Goal: Navigation & Orientation: Go to known website

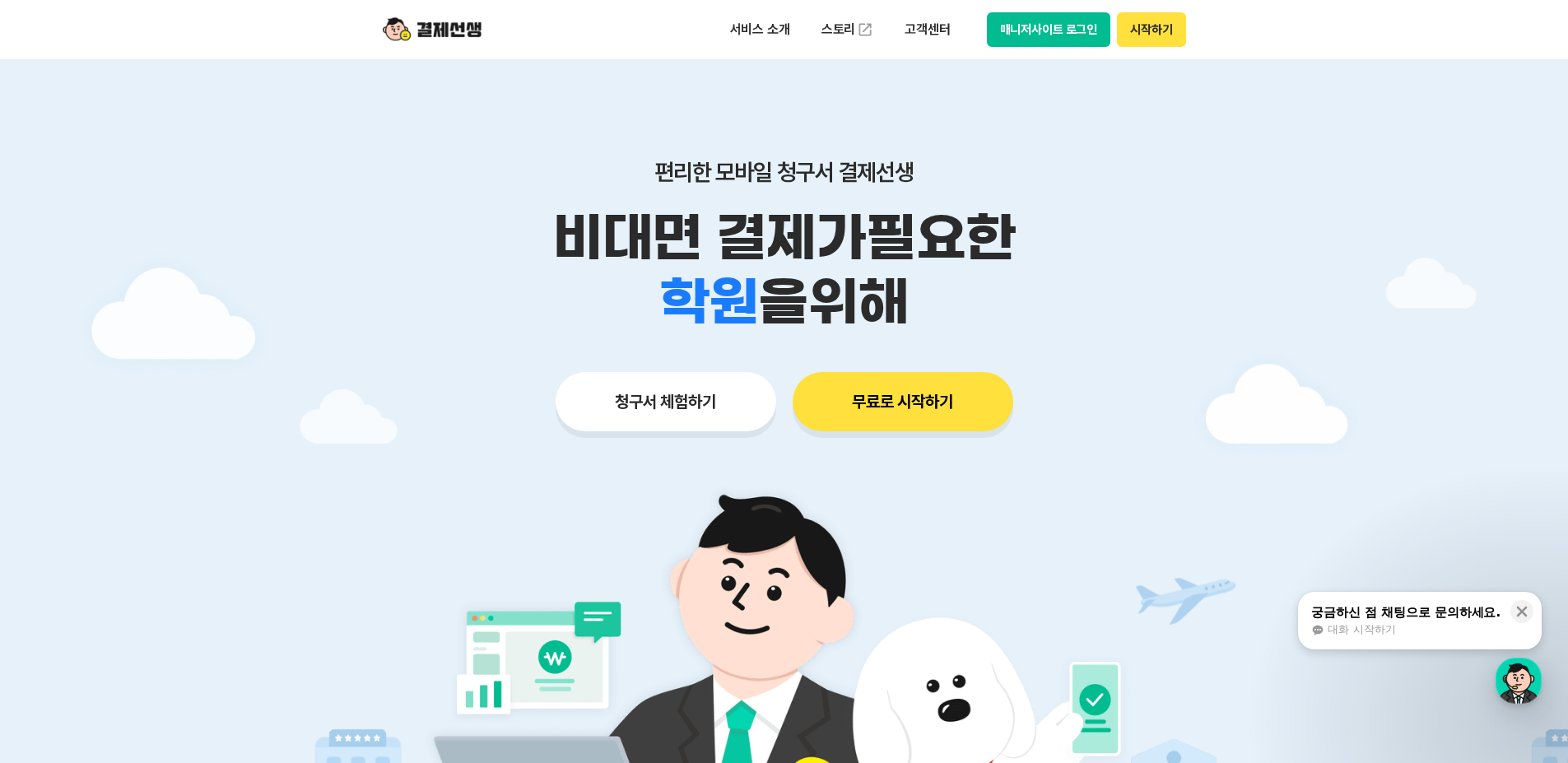
click at [1069, 36] on button "매니저사이트 로그인" at bounding box center [1049, 30] width 124 height 35
click at [1032, 24] on button "매니저사이트 로그인" at bounding box center [1049, 30] width 124 height 35
click at [1044, 28] on button "매니저사이트 로그인" at bounding box center [1049, 30] width 124 height 35
click at [1081, 31] on button "매니저사이트 로그인" at bounding box center [1049, 30] width 124 height 35
click at [1158, 23] on button "시작하기" at bounding box center [1151, 30] width 69 height 35
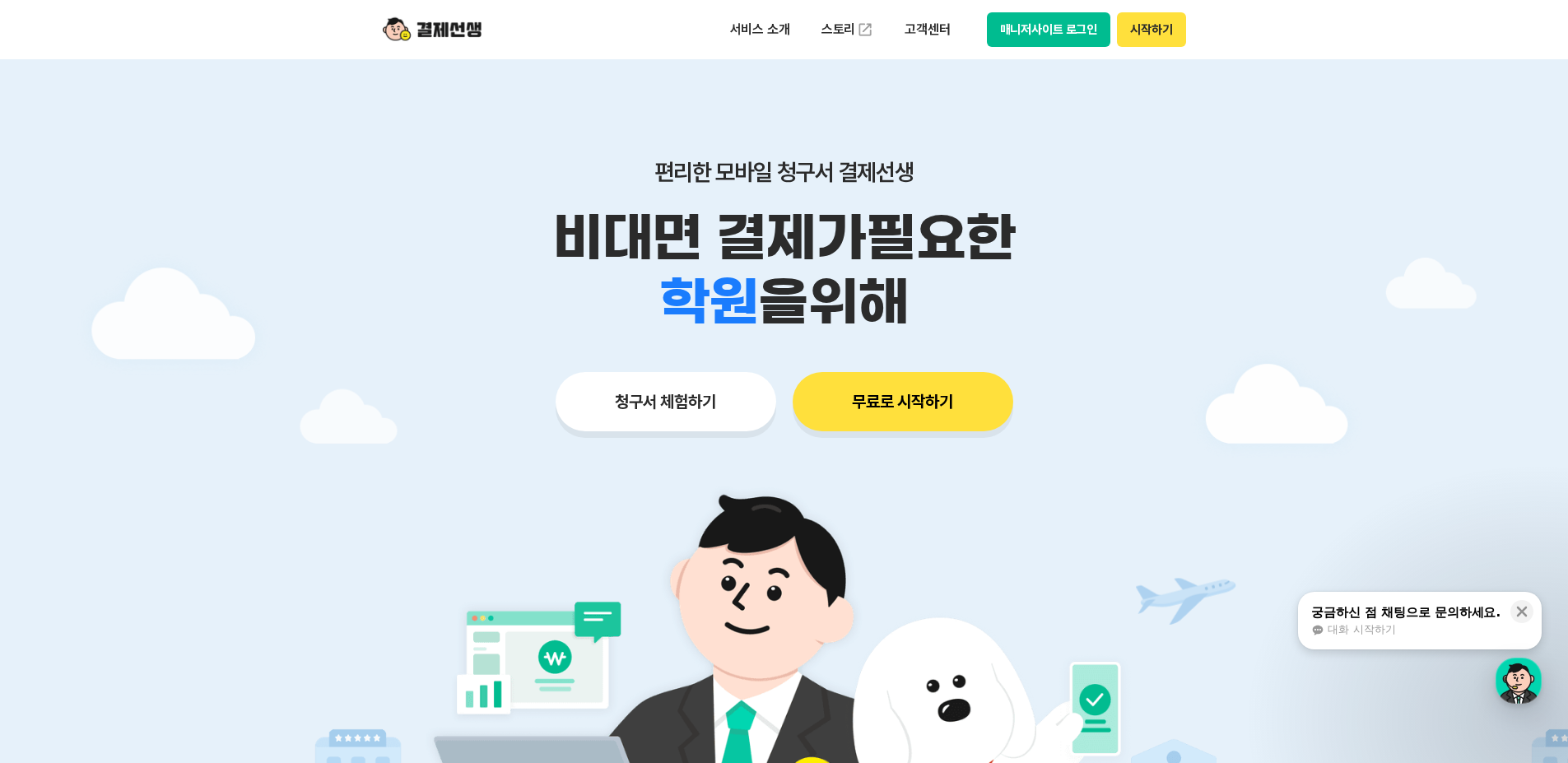
click at [1063, 27] on button "매니저사이트 로그인" at bounding box center [1049, 30] width 124 height 35
click at [1177, 266] on p "비대면 결제가 필요한" at bounding box center [784, 238] width 843 height 65
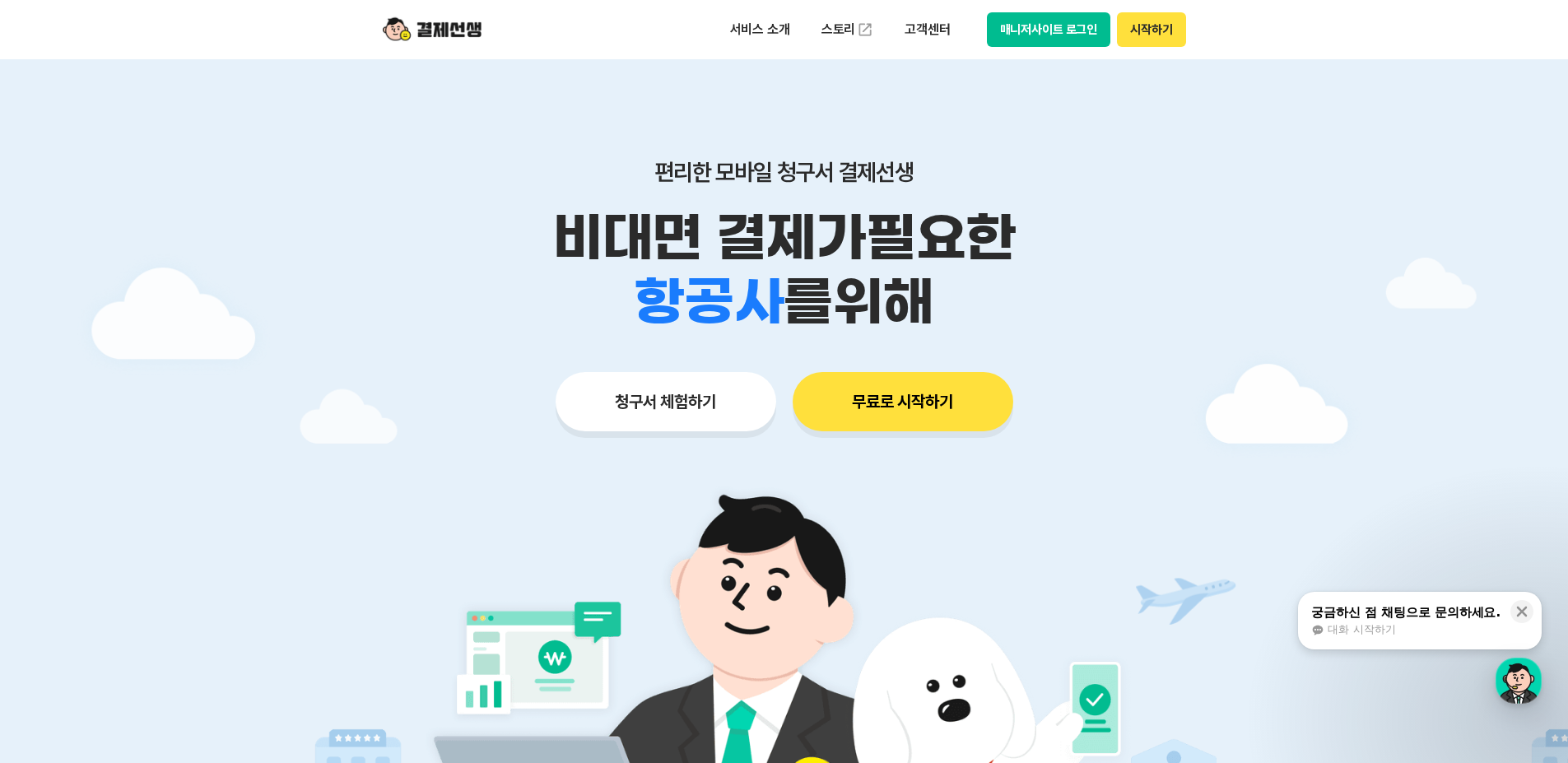
click at [1067, 30] on button "매니저사이트 로그인" at bounding box center [1049, 30] width 124 height 35
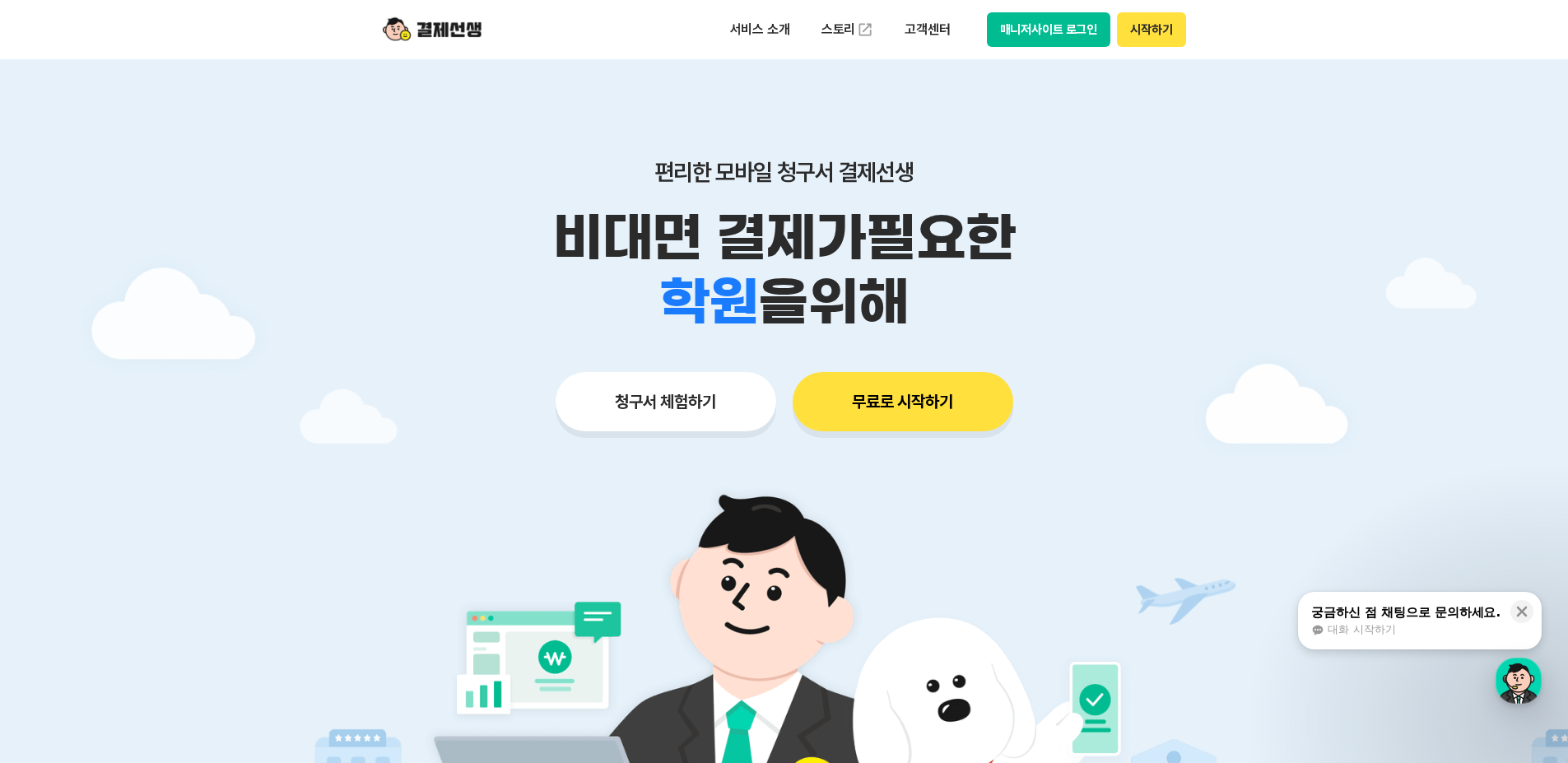
click at [1056, 40] on button "매니저사이트 로그인" at bounding box center [1049, 30] width 124 height 35
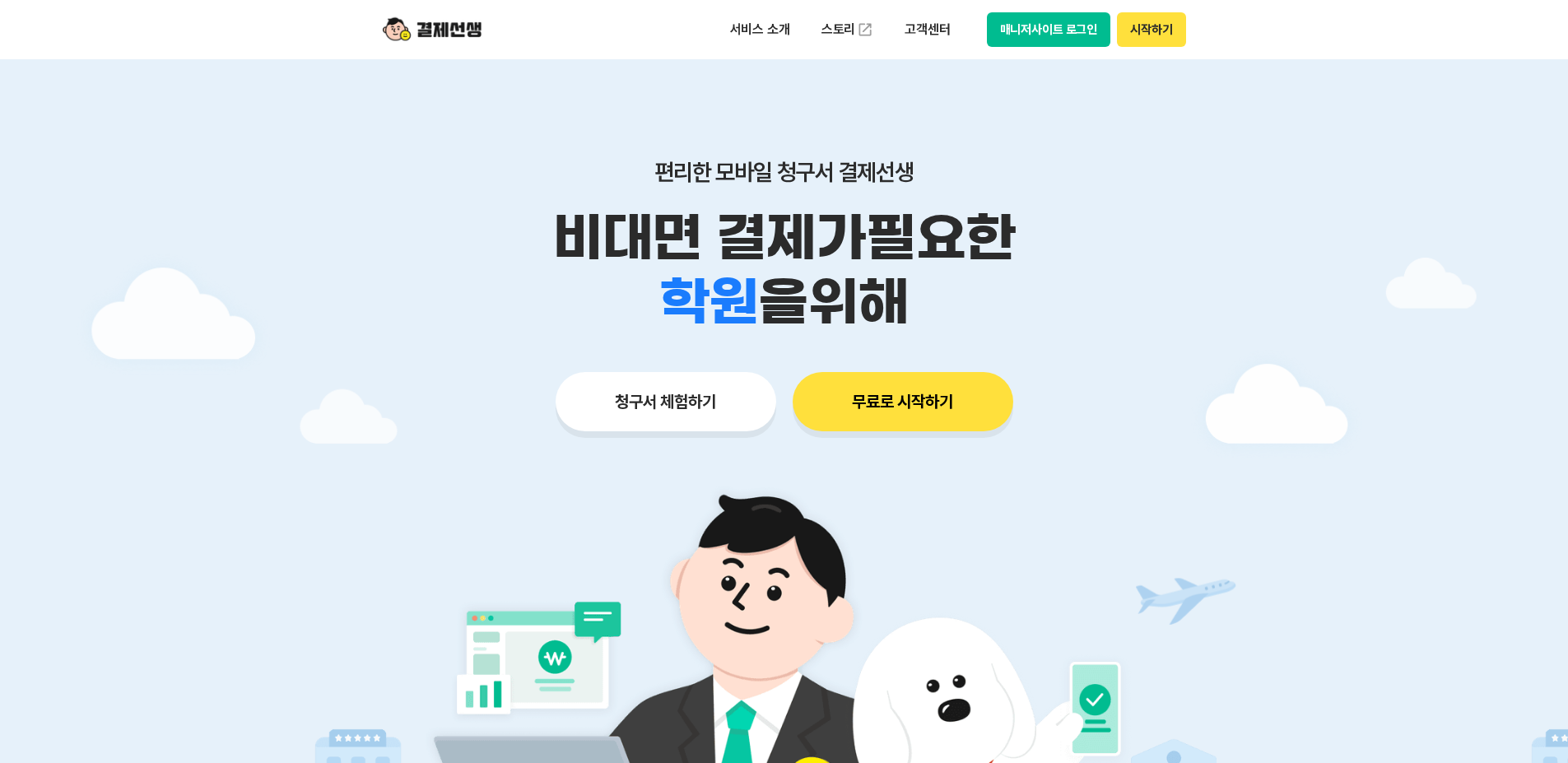
click at [1039, 23] on button "매니저사이트 로그인" at bounding box center [1049, 30] width 124 height 35
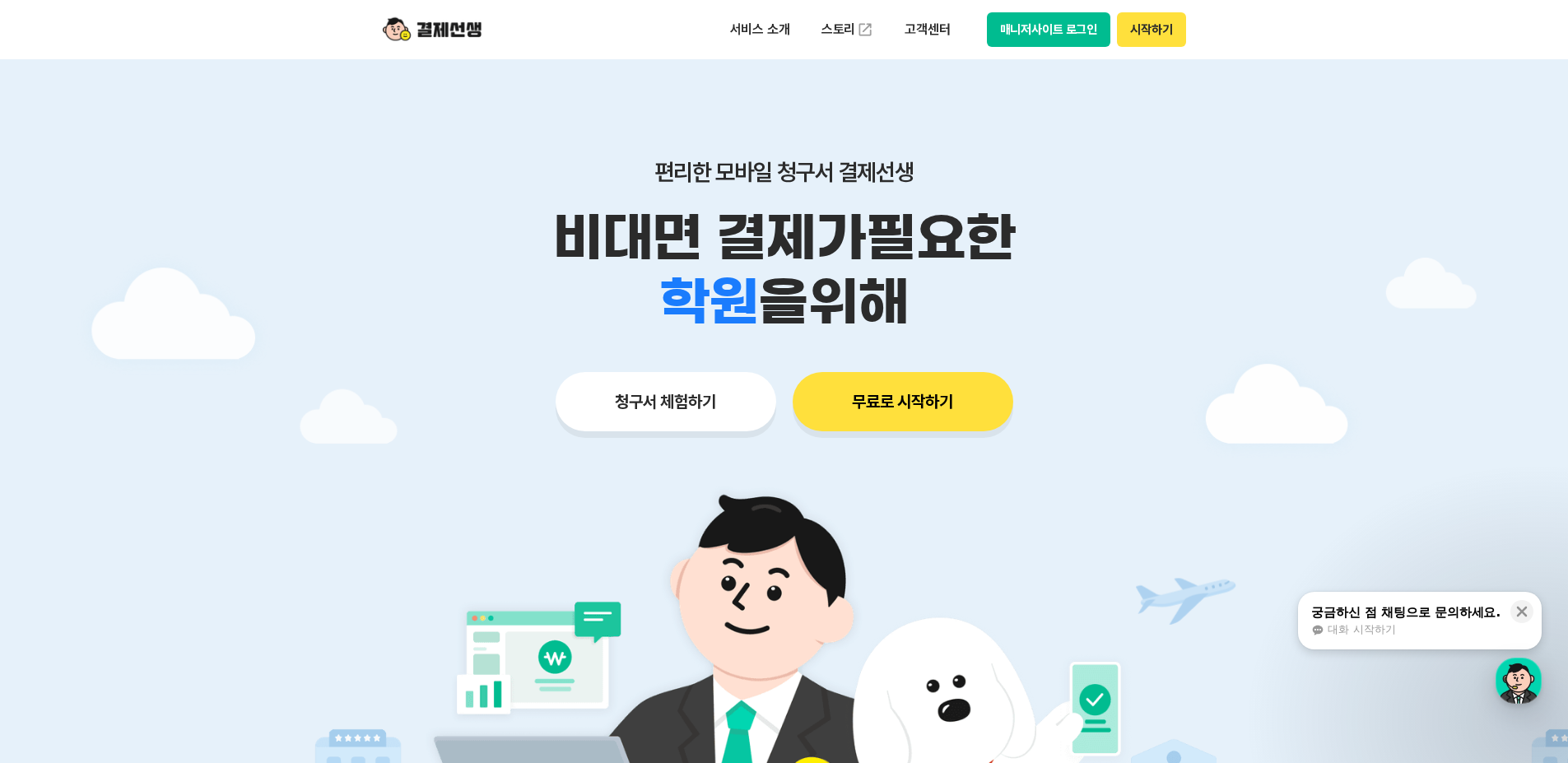
click at [1041, 27] on button "매니저사이트 로그인" at bounding box center [1049, 30] width 124 height 35
click at [1025, 27] on button "매니저사이트 로그인" at bounding box center [1049, 30] width 124 height 35
click at [913, 403] on button "무료로 시작하기" at bounding box center [903, 402] width 221 height 59
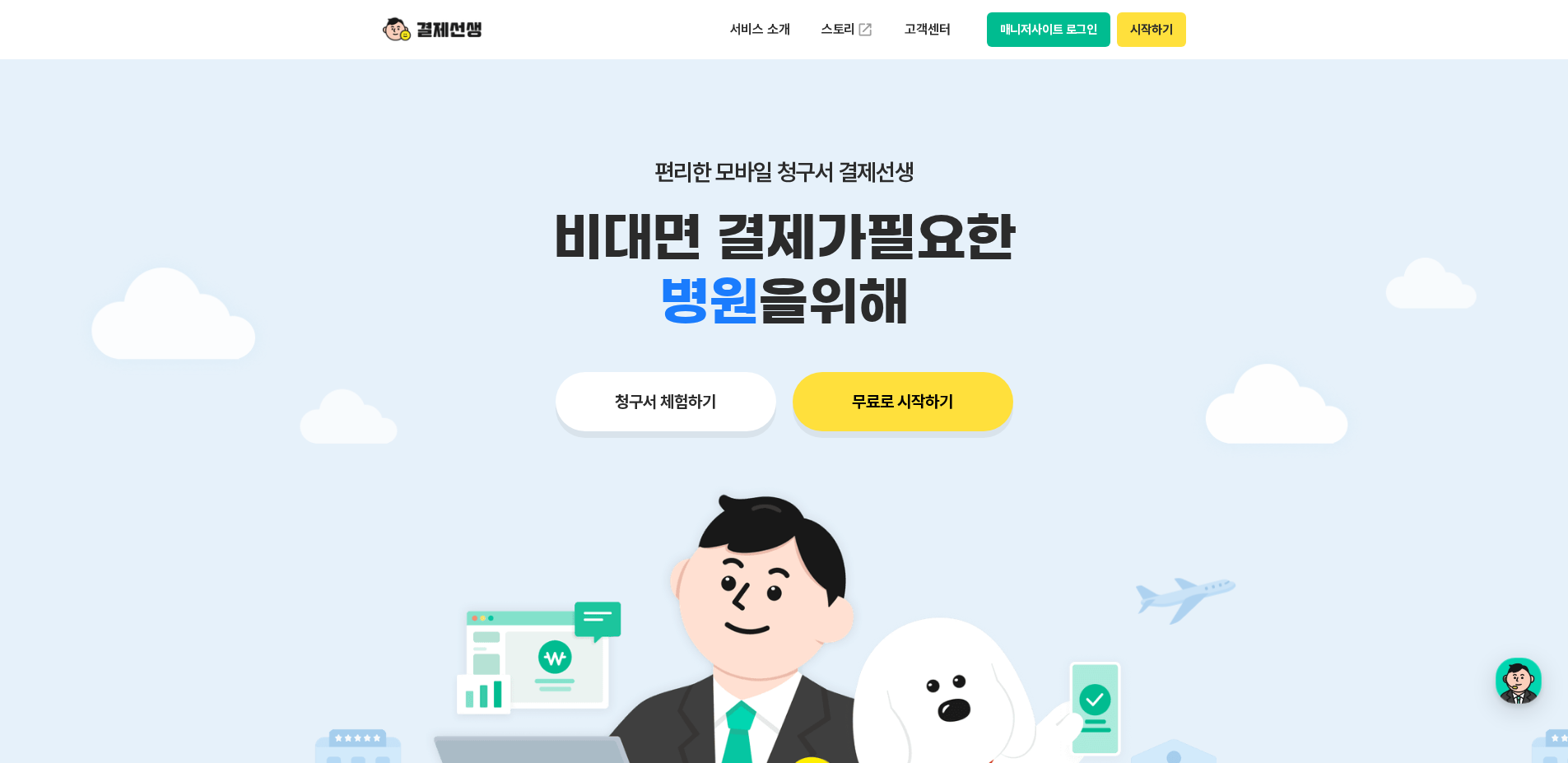
click at [635, 413] on button "청구서 체험하기" at bounding box center [666, 402] width 221 height 59
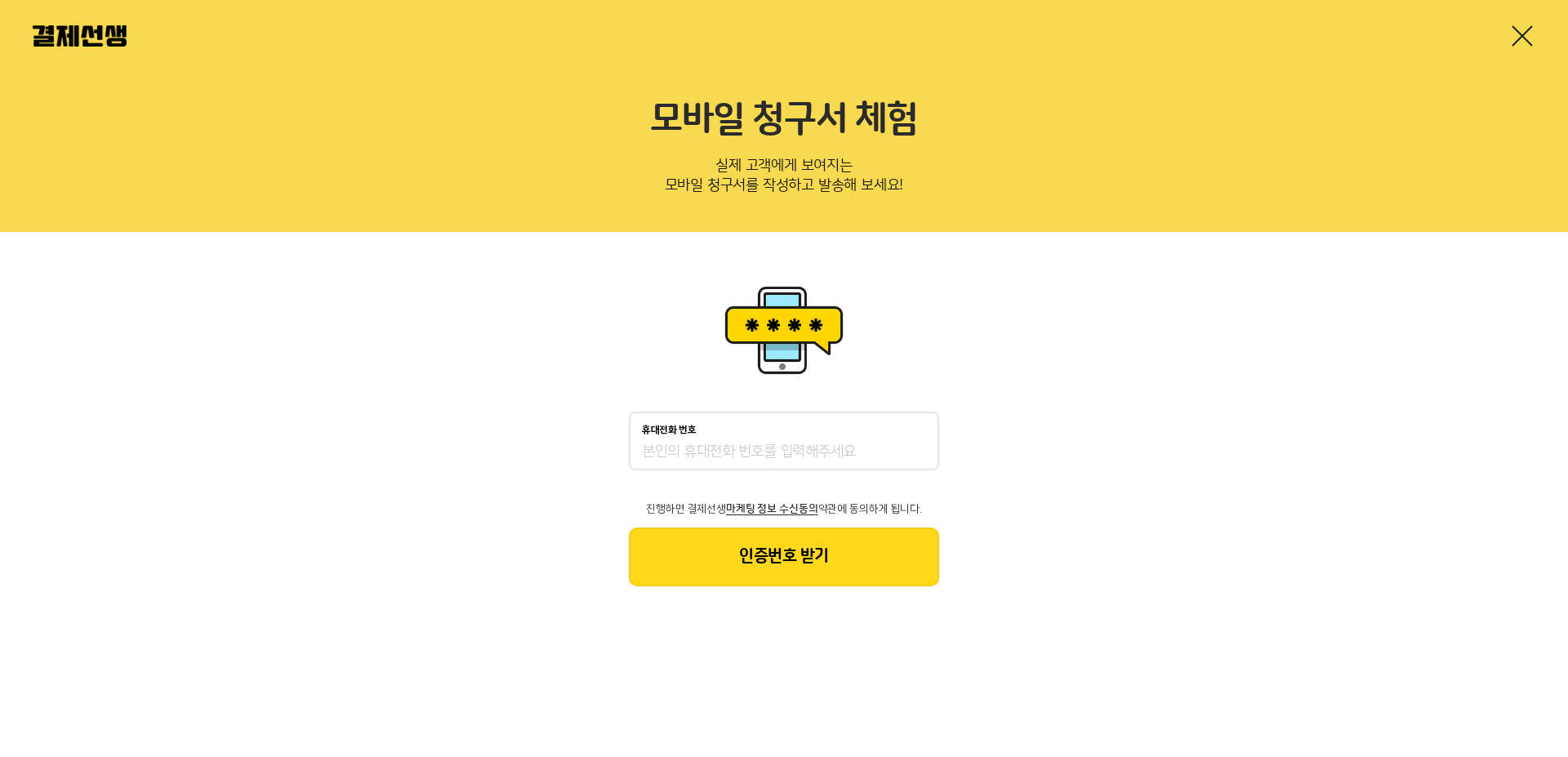
click at [1530, 36] on link at bounding box center [1522, 35] width 26 height 26
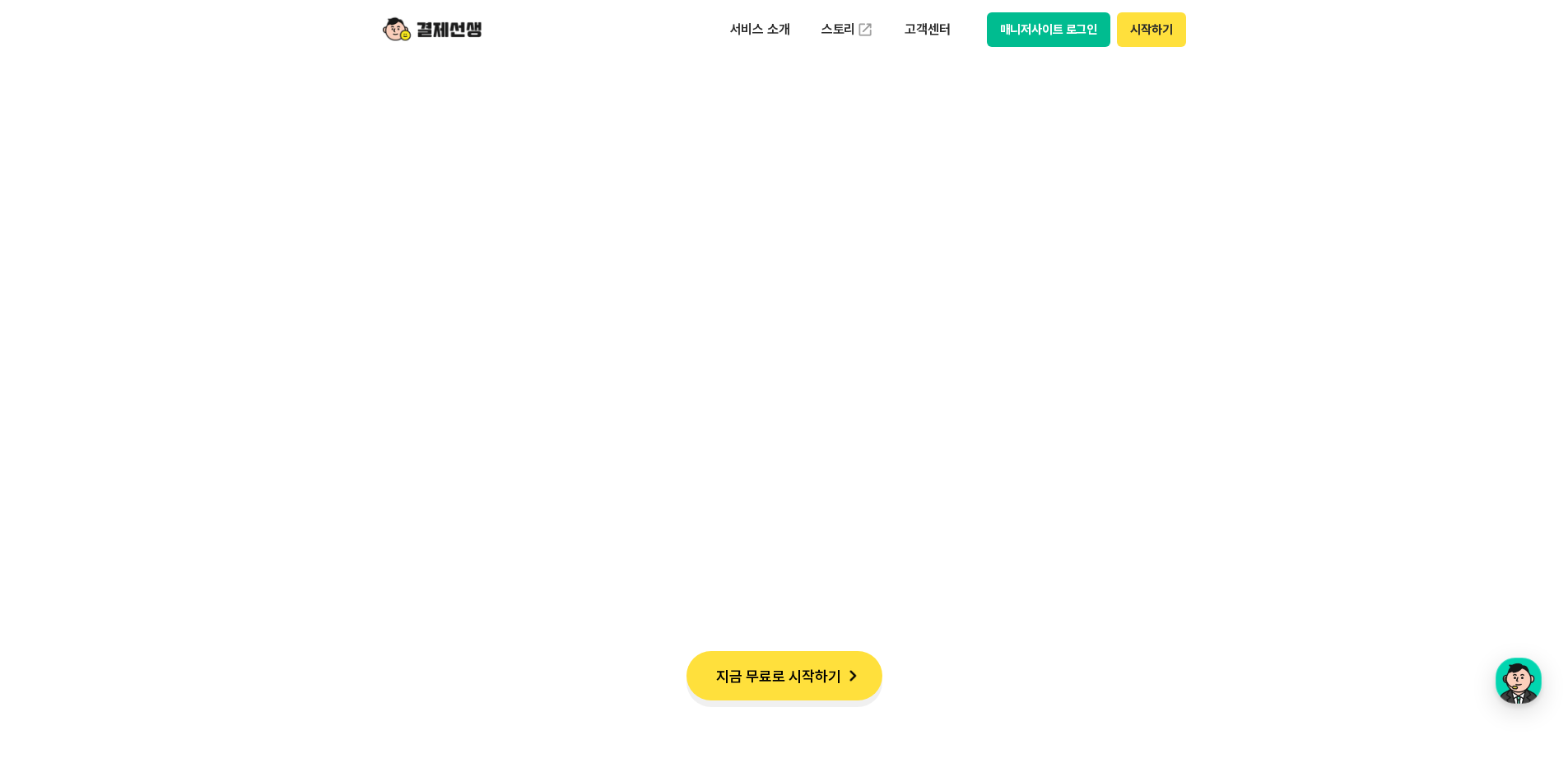
scroll to position [2388, 0]
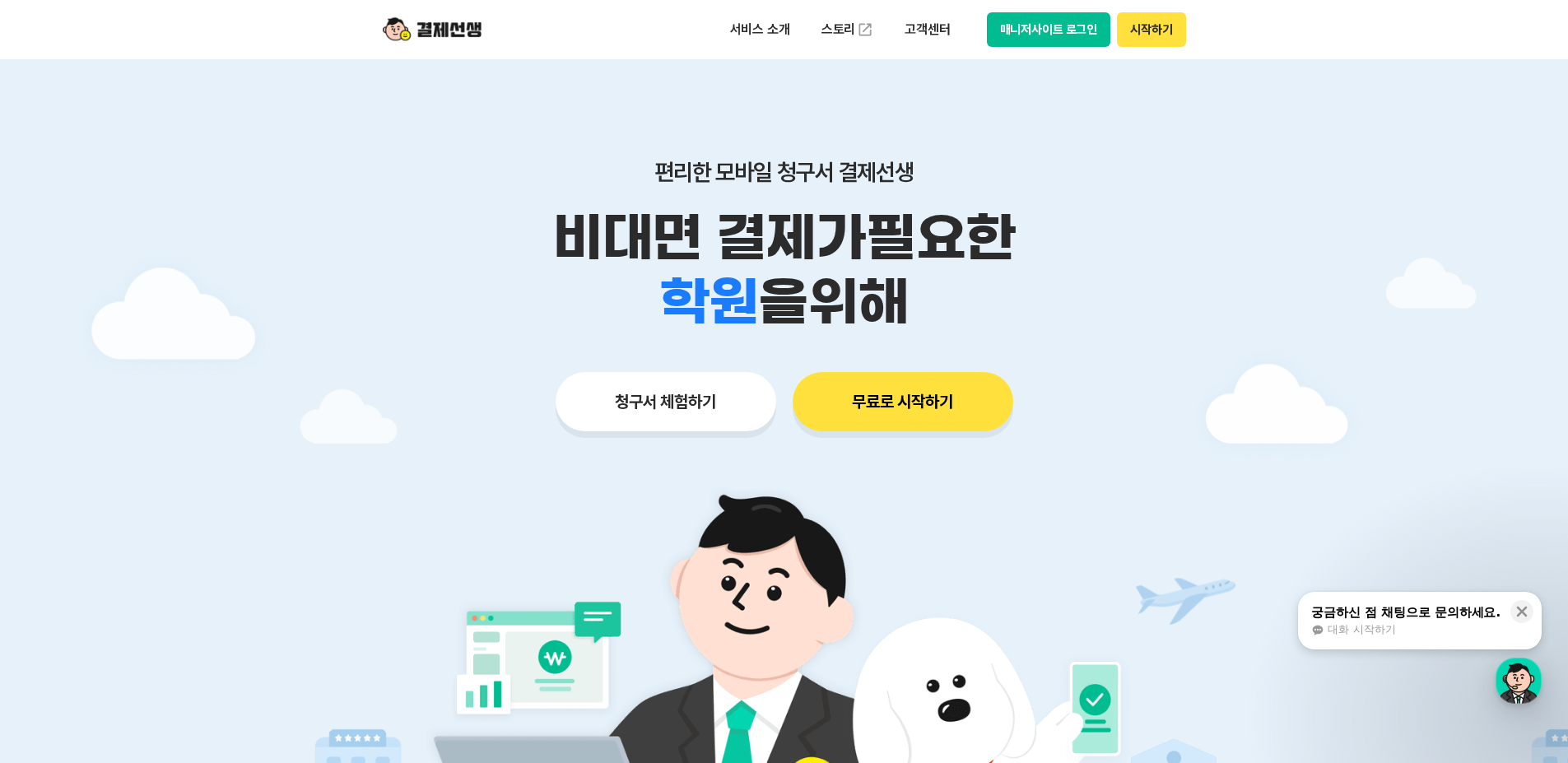
click at [1043, 26] on button "매니저사이트 로그인" at bounding box center [1049, 30] width 124 height 35
